Goal: Transaction & Acquisition: Purchase product/service

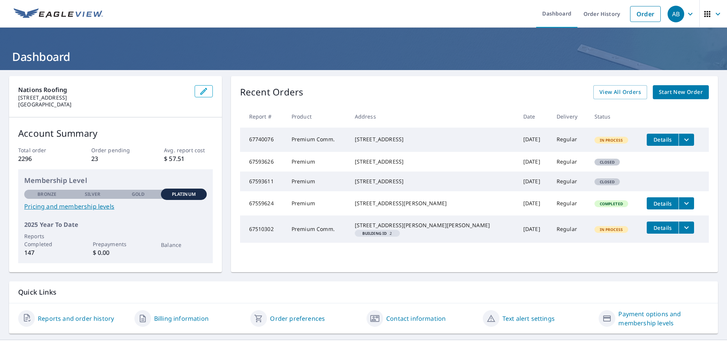
click at [668, 90] on span "Start New Order" at bounding box center [681, 91] width 44 height 9
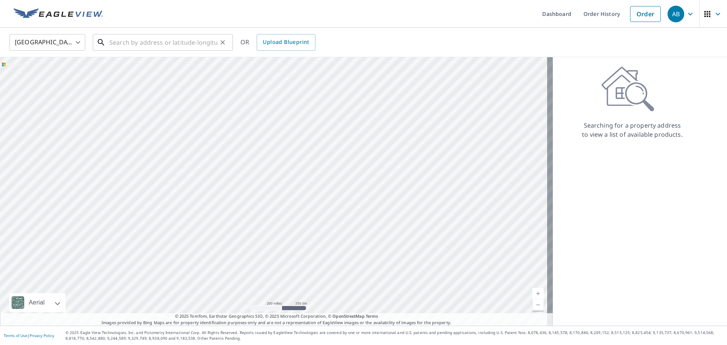
click at [118, 44] on input "text" at bounding box center [163, 42] width 108 height 21
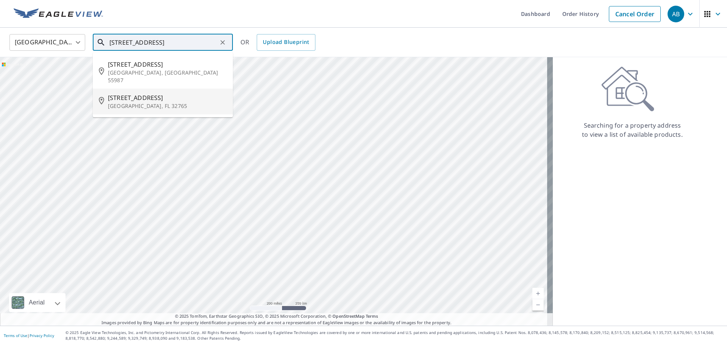
click at [121, 102] on p "[GEOGRAPHIC_DATA], FL 32765" at bounding box center [167, 106] width 119 height 8
type input "[STREET_ADDRESS]"
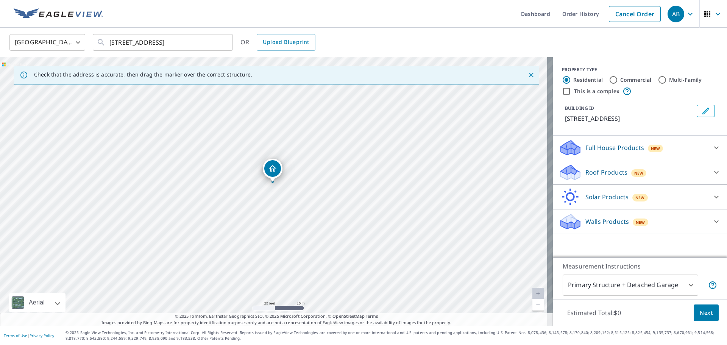
drag, startPoint x: 278, startPoint y: 165, endPoint x: 264, endPoint y: 169, distance: 14.5
click at [561, 171] on icon at bounding box center [570, 169] width 19 height 9
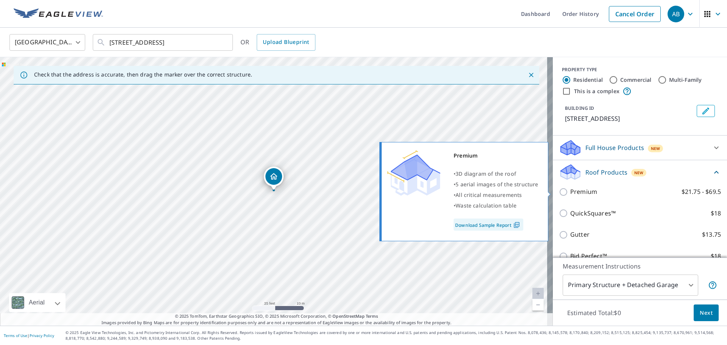
click at [559, 191] on input "Premium $21.75 - $69.5" at bounding box center [564, 191] width 11 height 9
checkbox input "true"
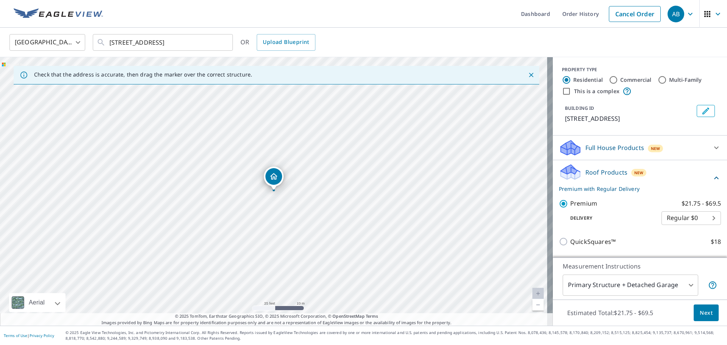
click at [702, 311] on span "Next" at bounding box center [705, 312] width 13 height 9
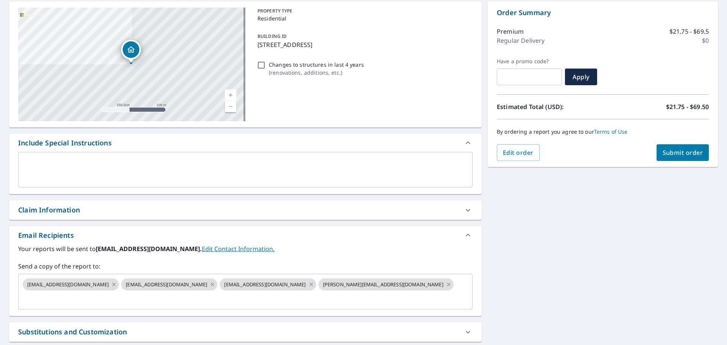
scroll to position [75, 0]
click at [64, 211] on div "Claim Information" at bounding box center [49, 209] width 62 height 10
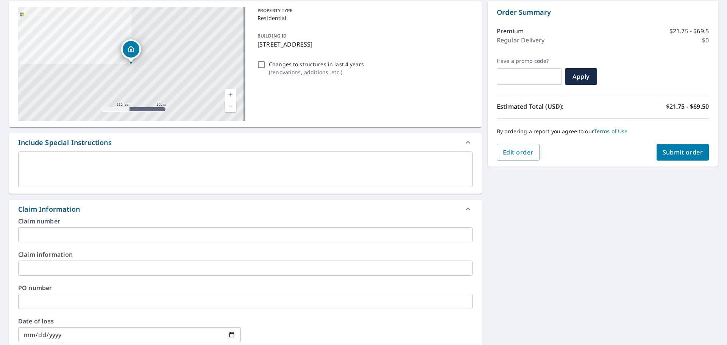
click at [52, 229] on input "text" at bounding box center [245, 234] width 454 height 15
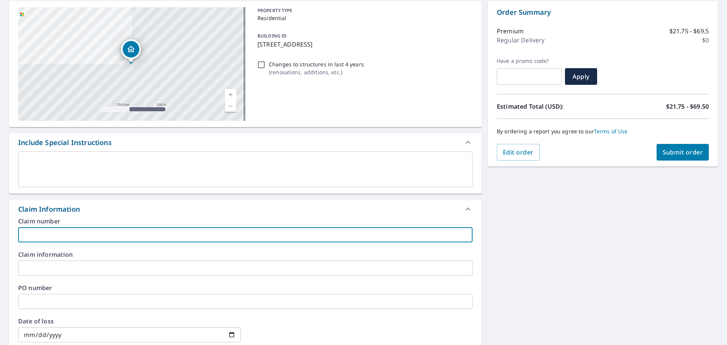
type input "[PERSON_NAME] will bid"
click at [56, 274] on input "text" at bounding box center [245, 267] width 454 height 15
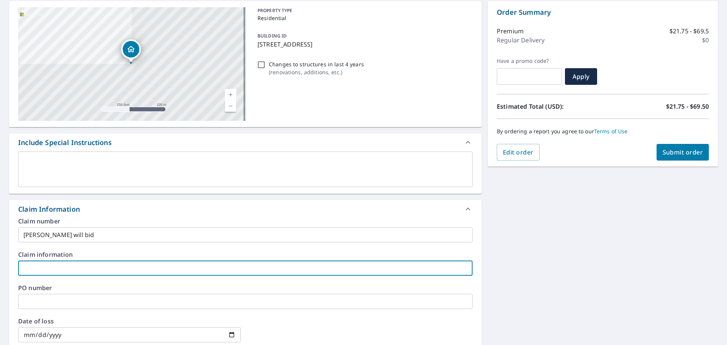
type input "[PERSON_NAME] will bid"
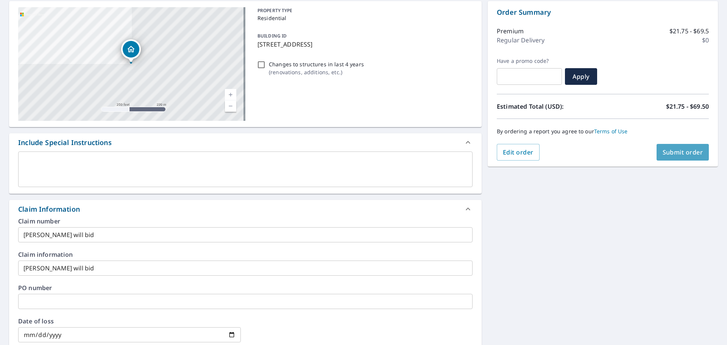
click at [673, 151] on span "Submit order" at bounding box center [682, 152] width 40 height 8
